Goal: Task Accomplishment & Management: Use online tool/utility

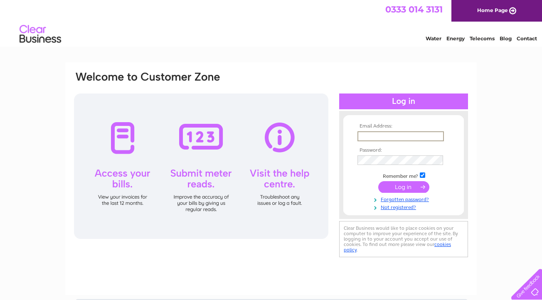
click at [439, 135] on input "text" at bounding box center [400, 136] width 86 height 10
type input "montrosetennisclub@gmail.com"
click at [405, 188] on input "submit" at bounding box center [403, 186] width 51 height 12
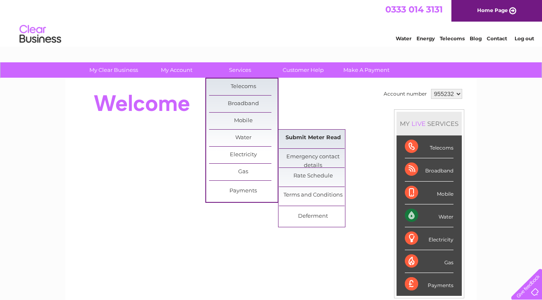
click at [298, 138] on link "Submit Meter Read" at bounding box center [313, 138] width 69 height 17
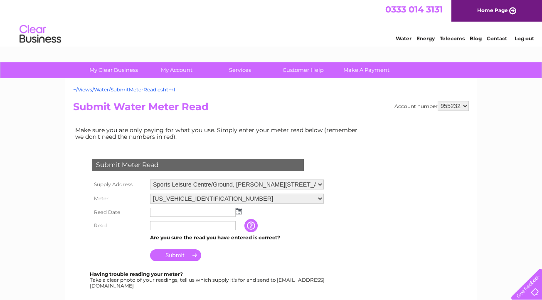
click at [218, 212] on input "text" at bounding box center [193, 212] width 86 height 9
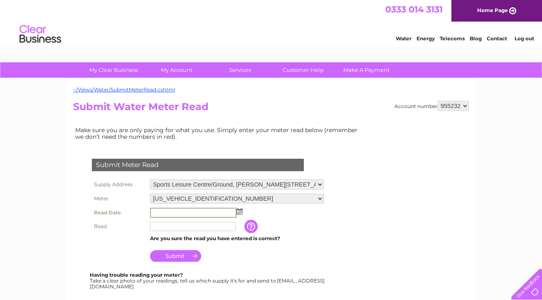
click at [239, 210] on img at bounding box center [239, 211] width 6 height 7
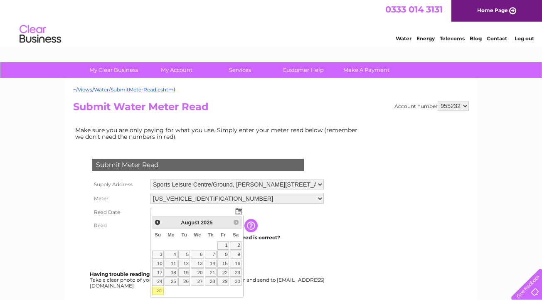
click at [161, 290] on link "31" at bounding box center [158, 291] width 12 height 8
type input "[DATE]"
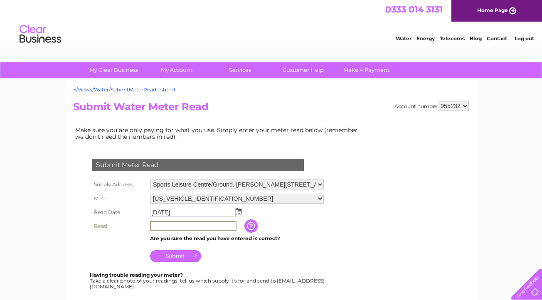
click at [184, 225] on input "text" at bounding box center [193, 226] width 86 height 10
type input "1652"
click at [172, 255] on input "Submit" at bounding box center [175, 255] width 51 height 12
